Goal: Task Accomplishment & Management: Manage account settings

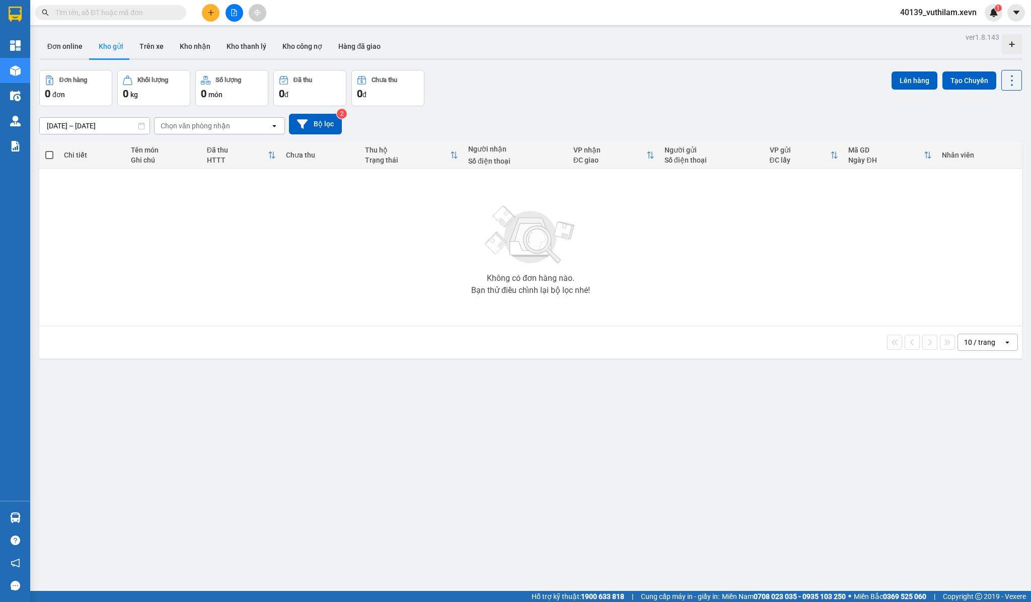
click at [109, 12] on input "text" at bounding box center [114, 12] width 119 height 11
paste input "VPT1109250003"
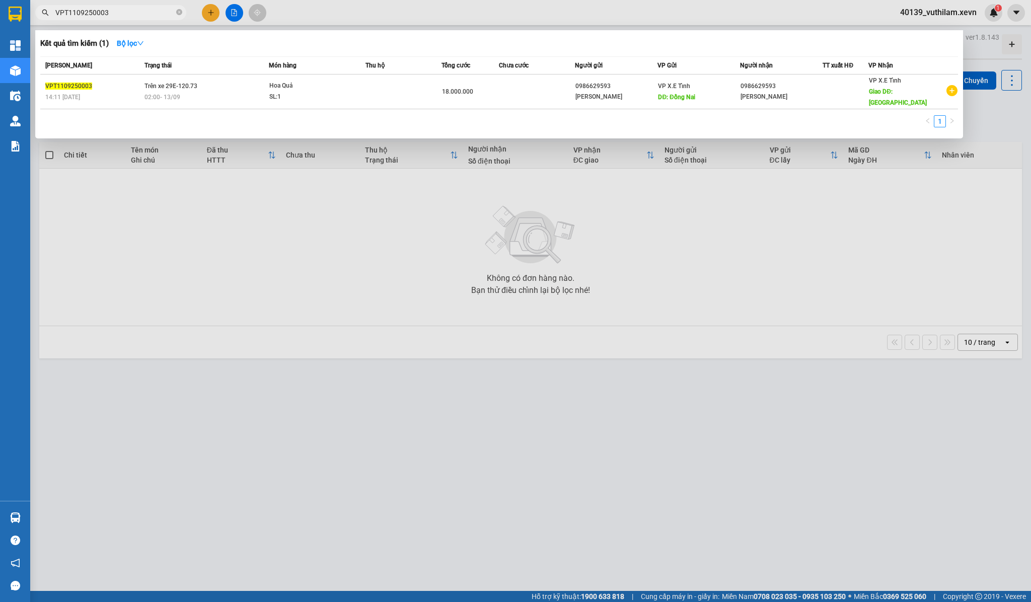
type input "VPT1109250003"
click at [287, 92] on div "SL: 1" at bounding box center [307, 97] width 76 height 11
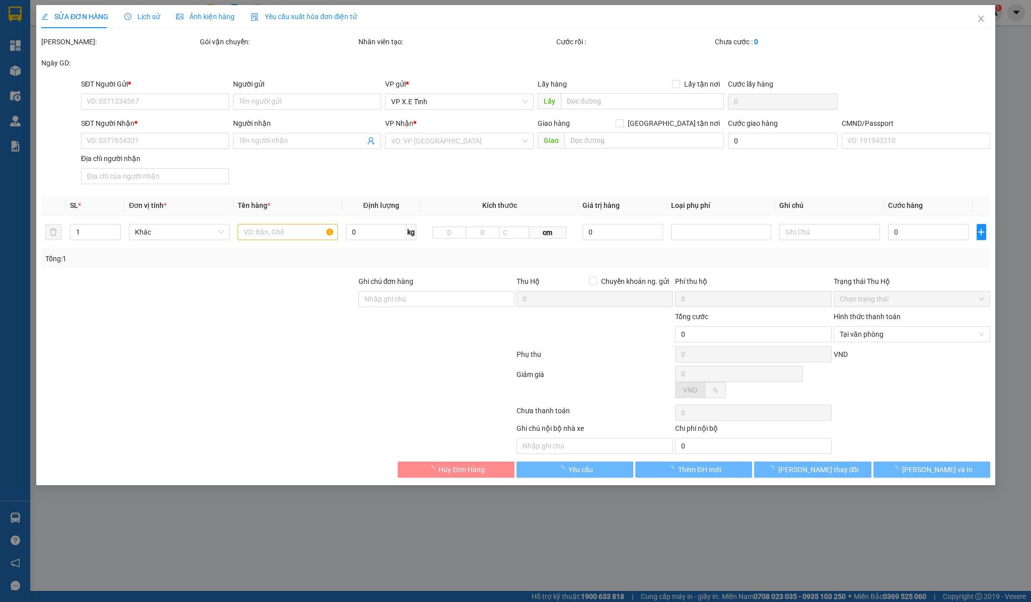
type input "0986629593"
type input "[PERSON_NAME]"
type input "Đồng Nai"
type input "0986629593"
type input "[PERSON_NAME]"
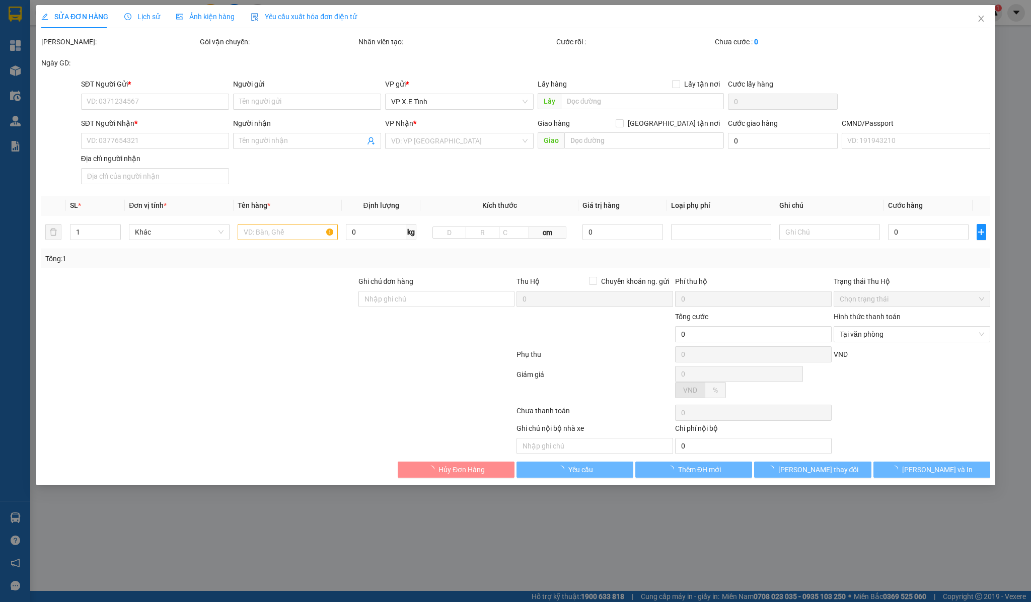
type input "[GEOGRAPHIC_DATA]"
type input "18.000.000"
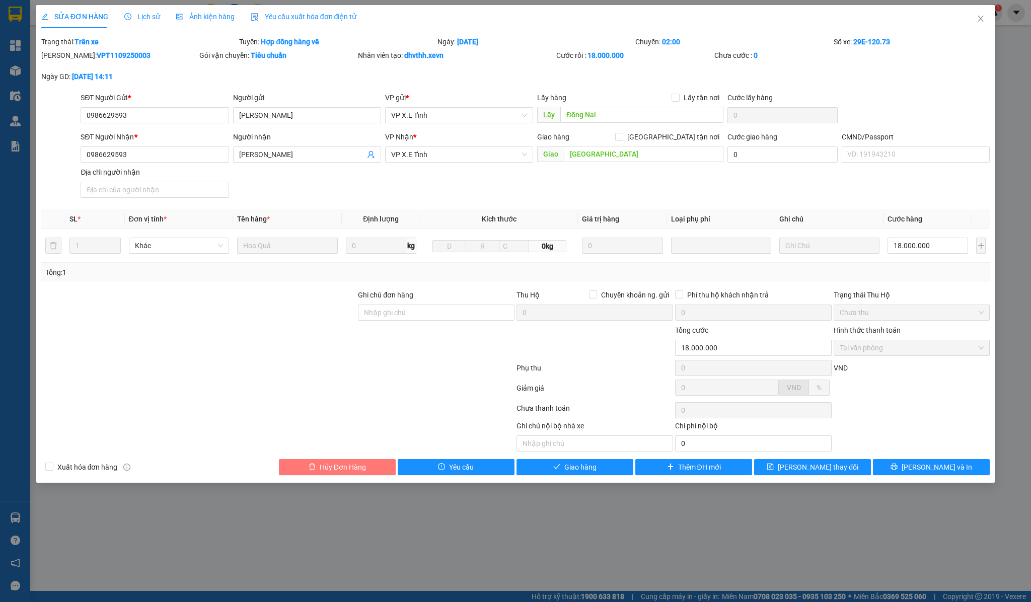
click at [297, 470] on button "Hủy Đơn Hàng" at bounding box center [337, 467] width 117 height 16
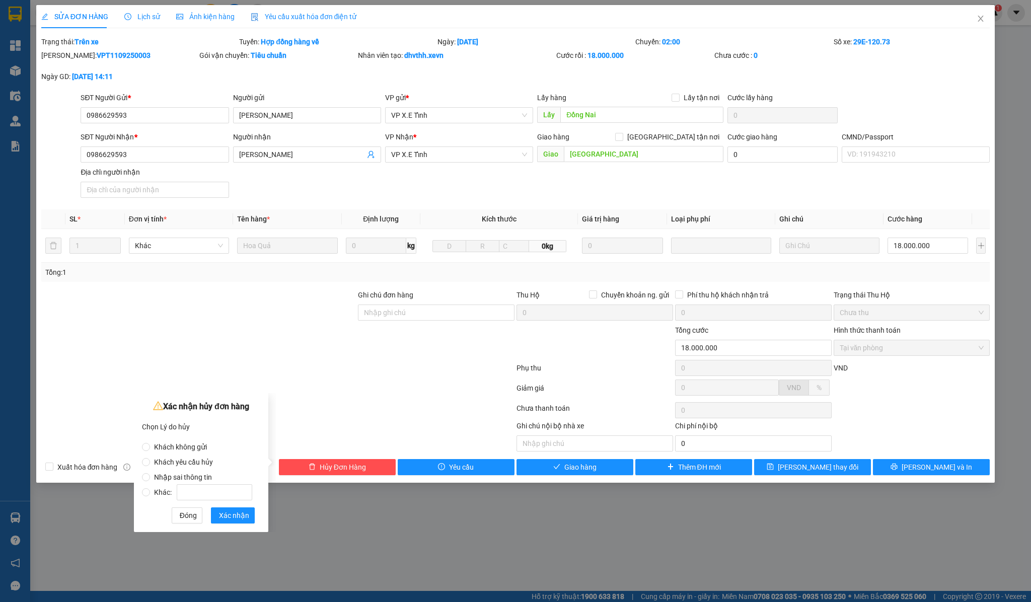
click at [199, 445] on span "Khách không gửi" at bounding box center [180, 447] width 61 height 8
click at [150, 445] on input "Khách không gửi" at bounding box center [146, 447] width 8 height 8
radio input "true"
click at [223, 517] on span "Xác nhận" at bounding box center [234, 515] width 30 height 11
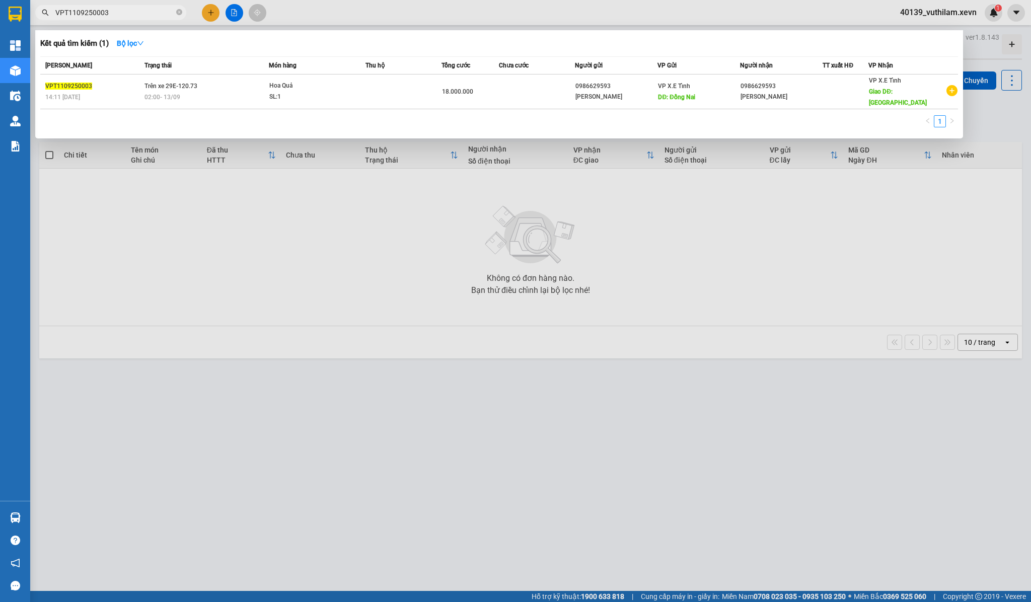
click at [137, 8] on input "VPT1109250003" at bounding box center [114, 12] width 119 height 11
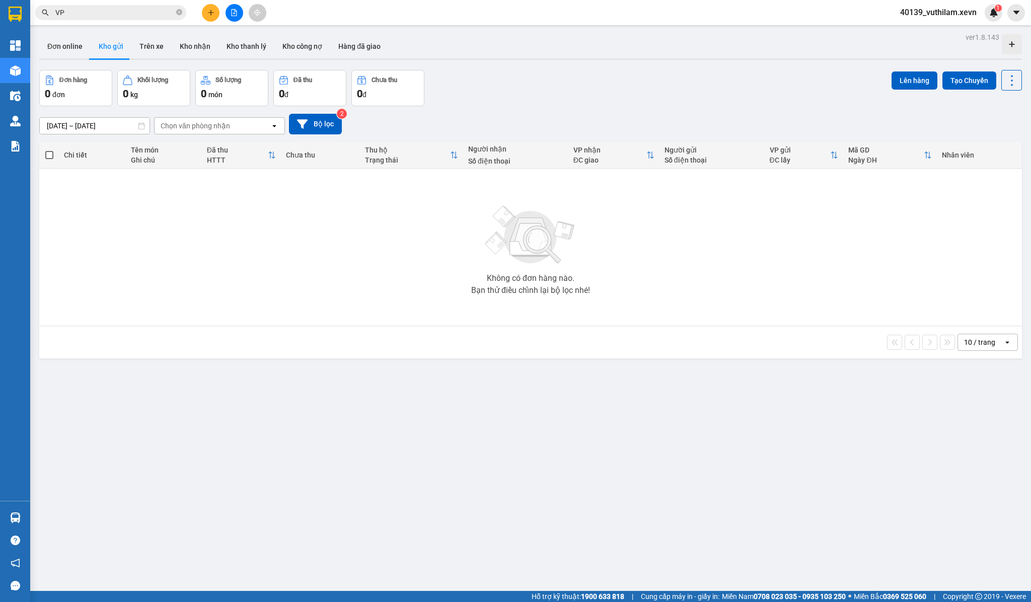
type input "V"
paste input "VPT1209250002"
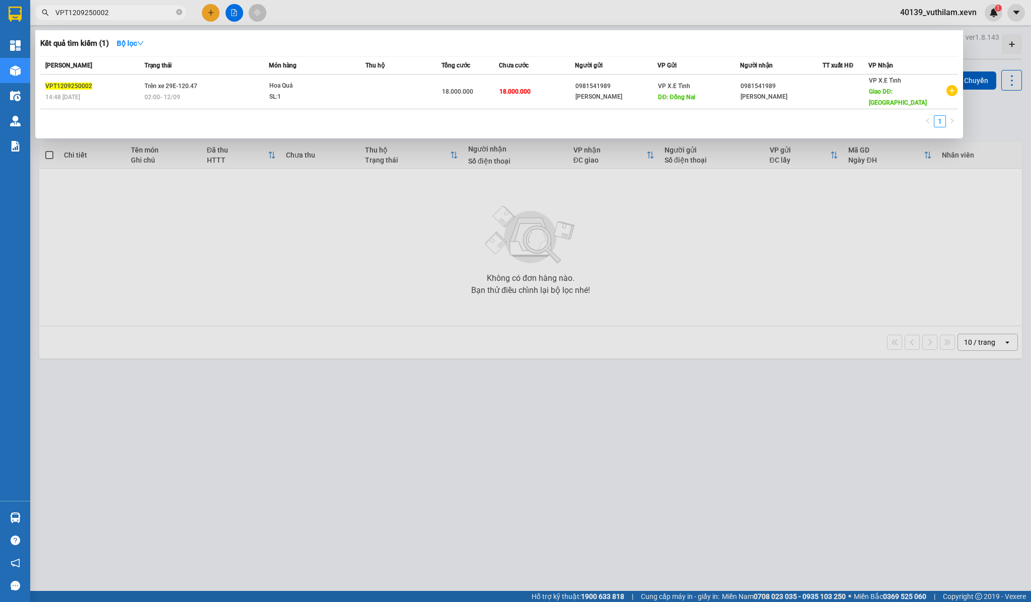
type input "VPT1209250002"
click at [273, 92] on div "SL: 1" at bounding box center [307, 97] width 76 height 11
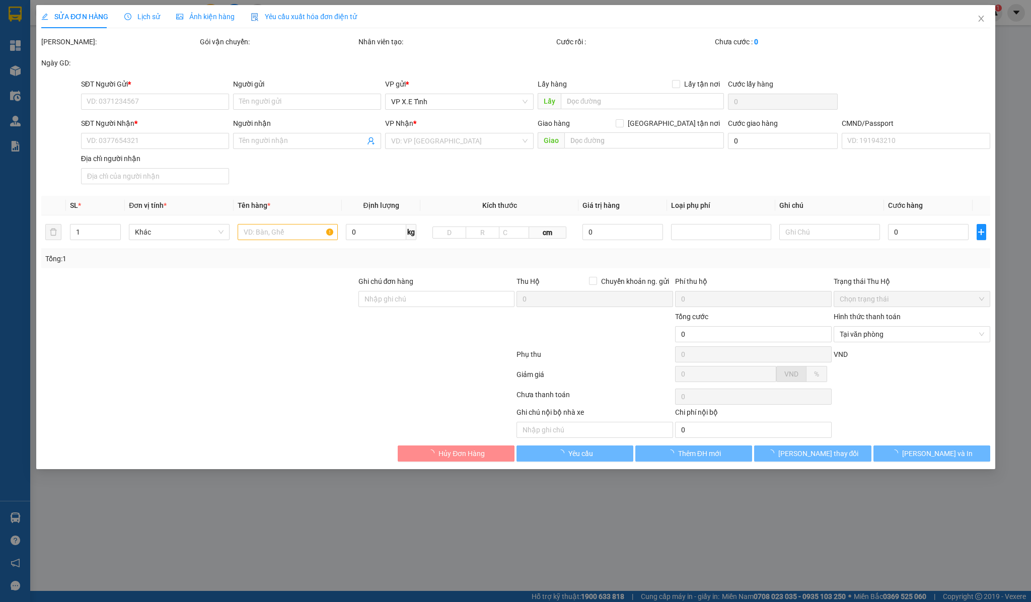
type input "0981541989"
type input "[PERSON_NAME]"
type input "Đồng Nai"
type input "0981541989"
type input "[PERSON_NAME]"
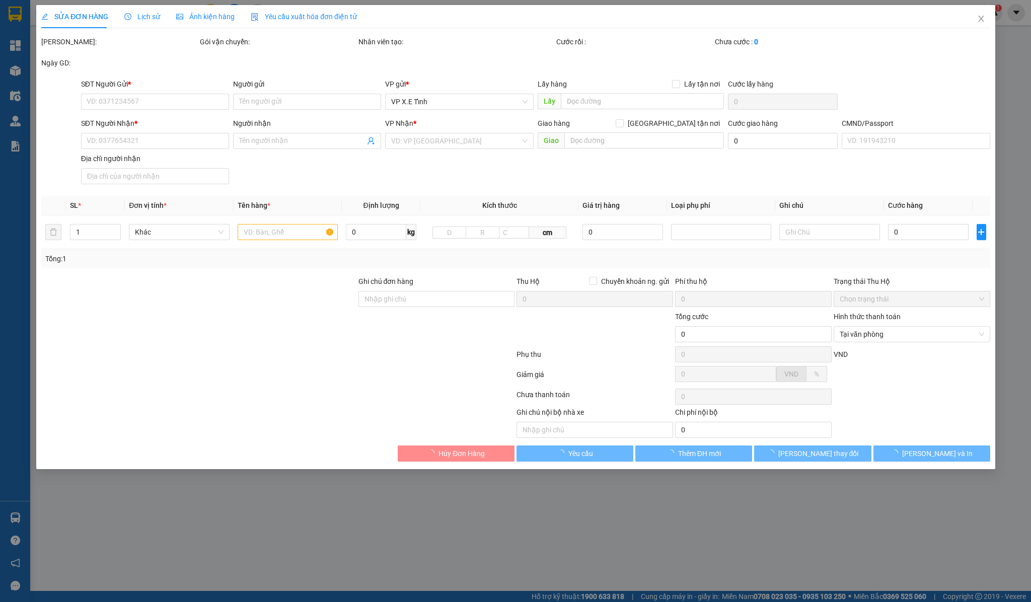
type input "[GEOGRAPHIC_DATA]"
type input "18.000.000"
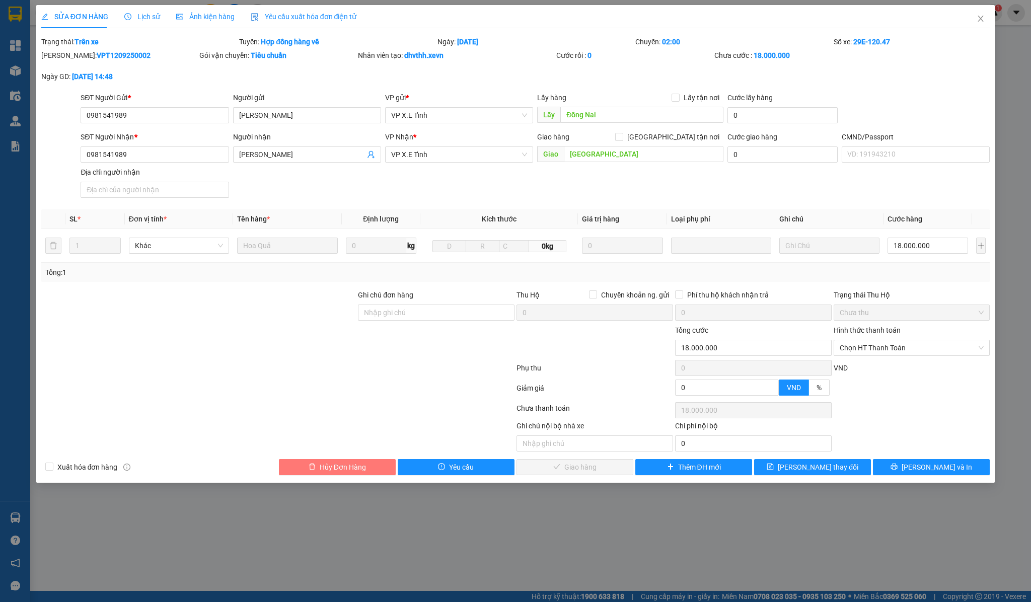
click at [341, 465] on span "Hủy Đơn Hàng" at bounding box center [343, 467] width 46 height 11
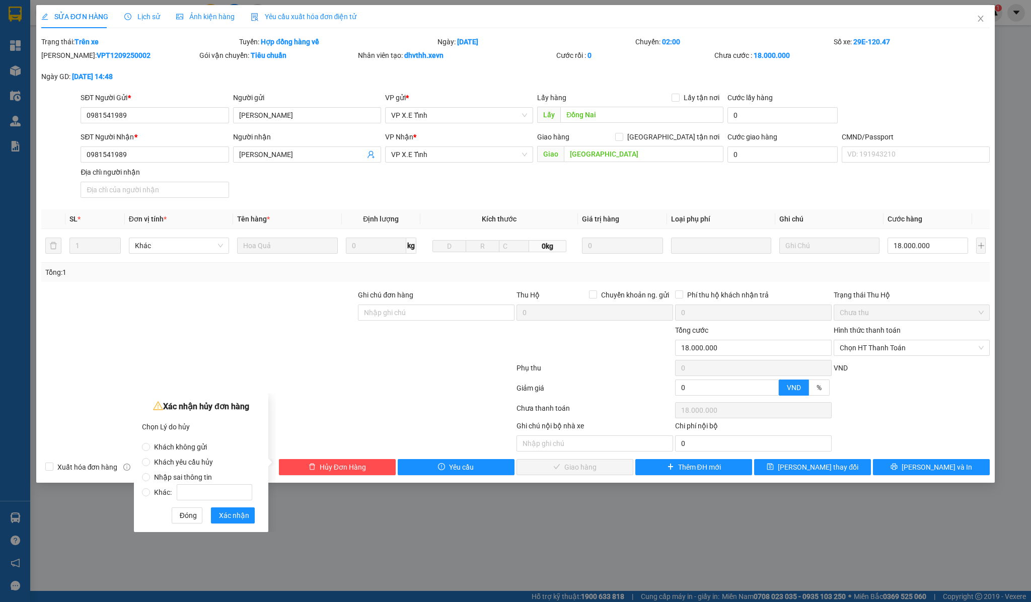
click at [192, 440] on label "Khách không gửi" at bounding box center [199, 442] width 114 height 15
click at [150, 443] on input "Khách không gửi" at bounding box center [146, 447] width 8 height 8
radio input "true"
click at [228, 520] on span "Xác nhận" at bounding box center [234, 515] width 30 height 11
